Goal: Find specific page/section: Find specific page/section

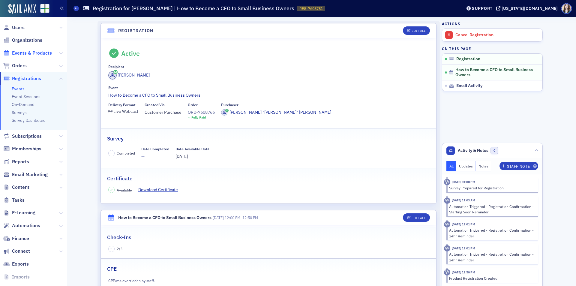
click at [26, 51] on span "Events & Products" at bounding box center [32, 53] width 40 height 7
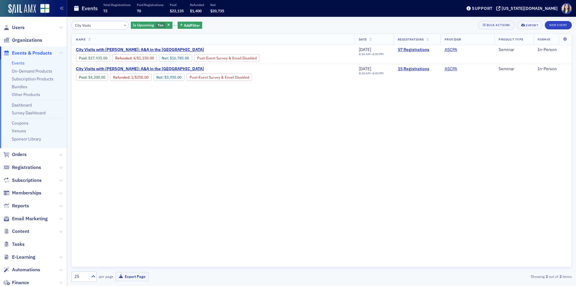
type input "City Visits"
click at [323, 14] on div "Events Total Registrations 72 Paid Registrations 70 Paid $22,135 Refunded $1,40…" at bounding box center [262, 9] width 379 height 16
click at [383, 148] on div "Name Date Registrations Provider Product Type Format City Visits with Josh McGo…" at bounding box center [321, 150] width 500 height 233
click at [443, 26] on div "City Visits × Is Upcoming Yes Add Filter Bulk Actions Export New Event" at bounding box center [321, 25] width 500 height 8
